Goal: Task Accomplishment & Management: Manage account settings

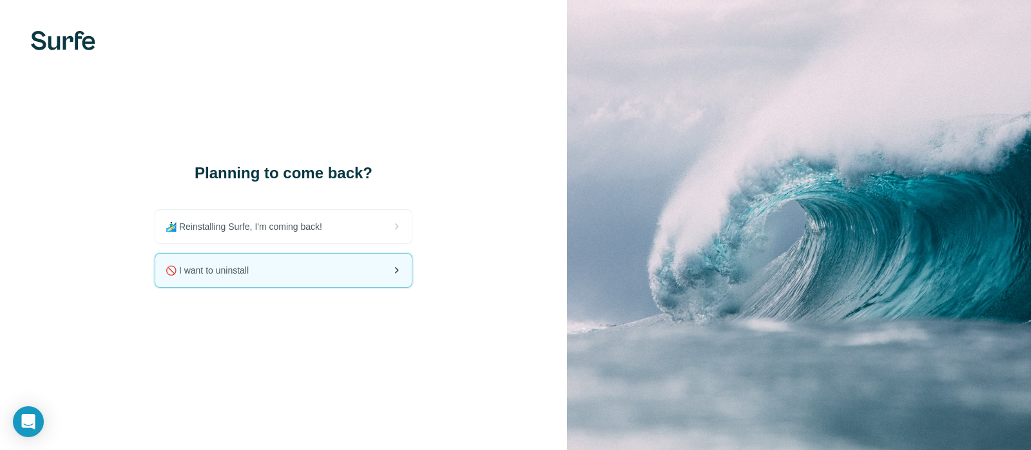
click at [313, 270] on div "🚫 I want to uninstall" at bounding box center [283, 271] width 256 height 34
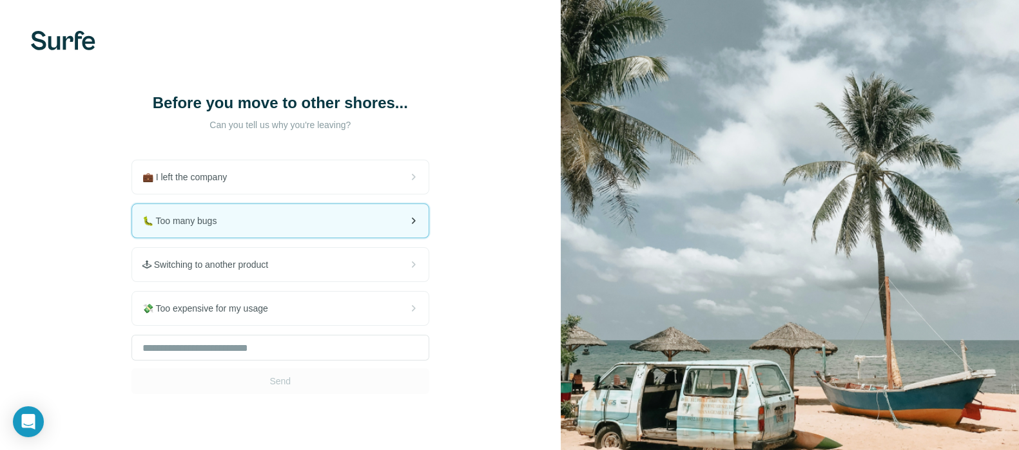
click at [369, 224] on div "🐛 Too many bugs" at bounding box center [280, 221] width 296 height 34
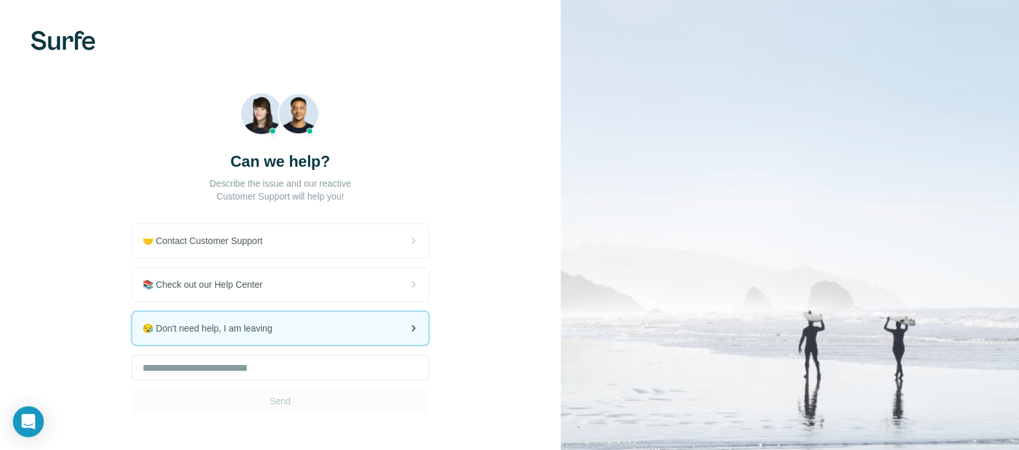
click at [278, 330] on span "😪 Don't need help, I am leaving" at bounding box center [212, 328] width 140 height 13
